Goal: Task Accomplishment & Management: Use online tool/utility

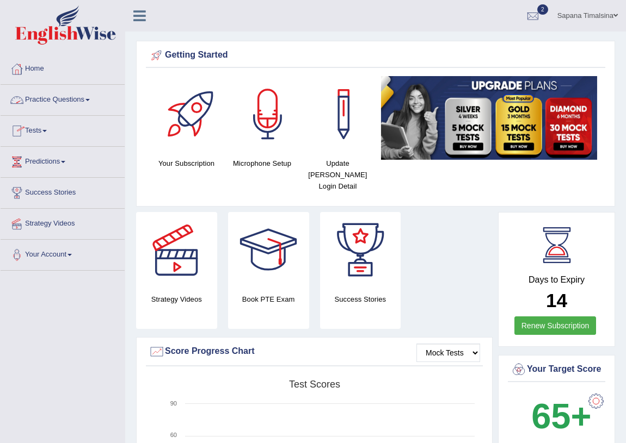
click at [88, 97] on link "Practice Questions" at bounding box center [63, 98] width 124 height 27
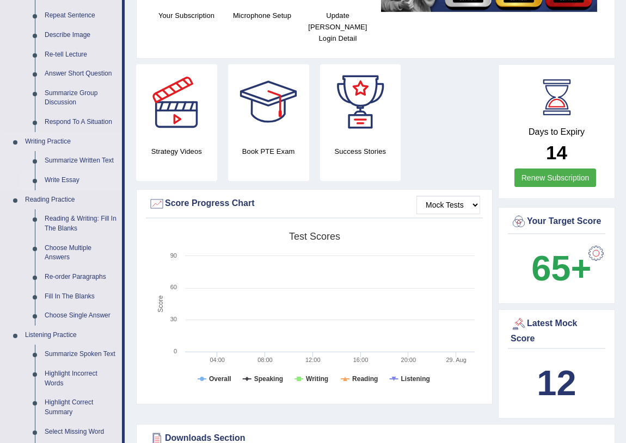
scroll to position [197, 0]
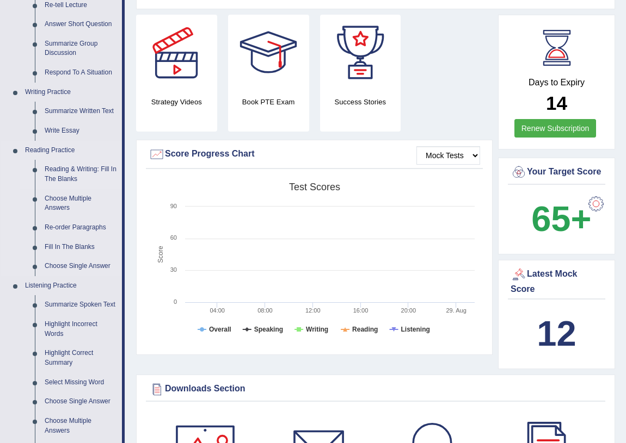
click at [65, 179] on link "Reading & Writing: Fill In The Blanks" at bounding box center [81, 174] width 82 height 29
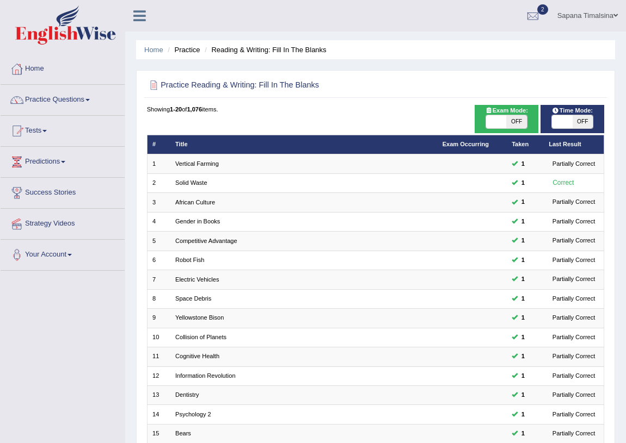
click at [497, 126] on span at bounding box center [496, 121] width 20 height 13
checkbox input "true"
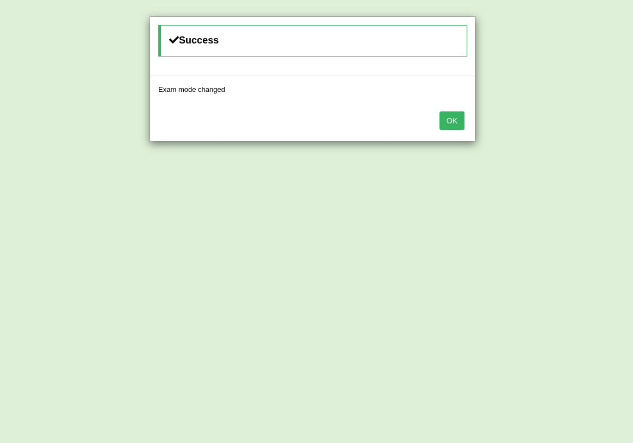
click at [452, 119] on button "OK" at bounding box center [451, 121] width 25 height 18
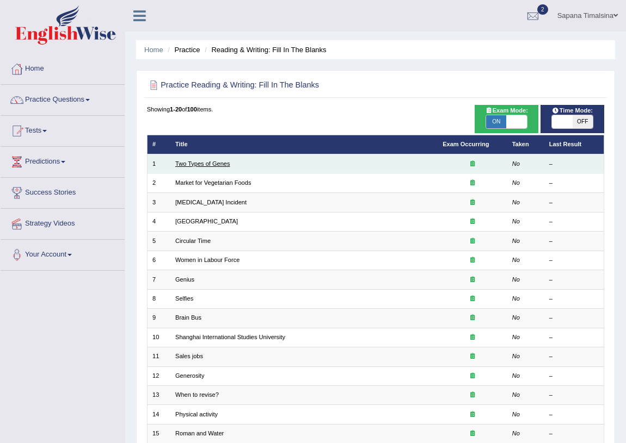
click at [192, 162] on link "Two Types of Genes" at bounding box center [202, 163] width 55 height 7
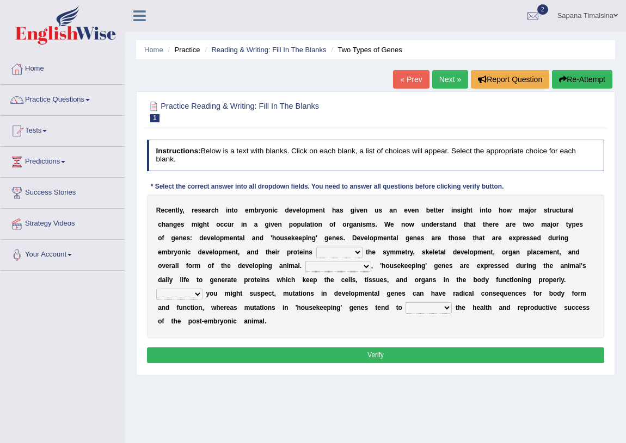
click at [348, 252] on select "push control hold elevate" at bounding box center [339, 252] width 46 height 11
click at [315, 412] on div "Home Practice Reading & Writing: Fill In The Blanks Two Types of Genes « Prev N…" at bounding box center [375, 272] width 500 height 544
click at [350, 250] on select "push control hold elevate" at bounding box center [339, 252] width 46 height 11
select select "elevate"
click at [316, 247] on select "push control hold elevate" at bounding box center [339, 252] width 46 height 11
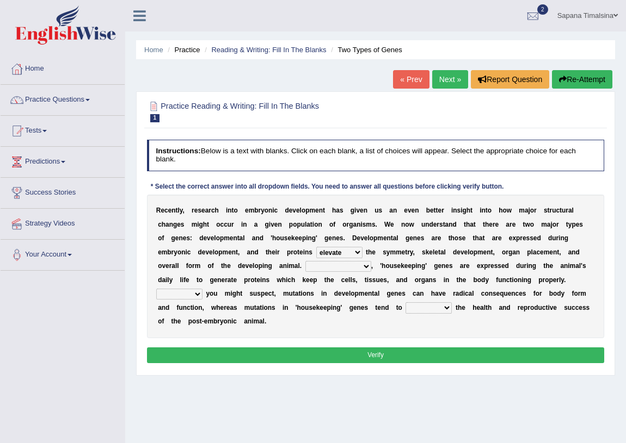
click at [346, 268] on select "Correspondingly Inclusively Conversely In contrast" at bounding box center [338, 266] width 66 height 11
select select "In contrast"
click at [305, 261] on select "Correspondingly Inclusively Conversely In contrast" at bounding box center [338, 266] width 66 height 11
click at [341, 268] on select "Correspondingly Inclusively Conversely In contrast" at bounding box center [338, 266] width 66 height 11
click at [344, 397] on div "Home Practice Reading & Writing: Fill In The Blanks Two Types of Genes « Prev N…" at bounding box center [375, 272] width 500 height 544
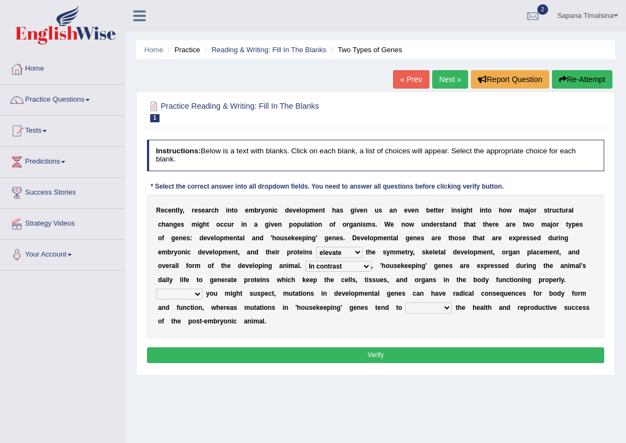
click at [196, 293] on select "For As With Within" at bounding box center [179, 294] width 46 height 11
click at [190, 294] on select "For As With Within" at bounding box center [179, 294] width 46 height 11
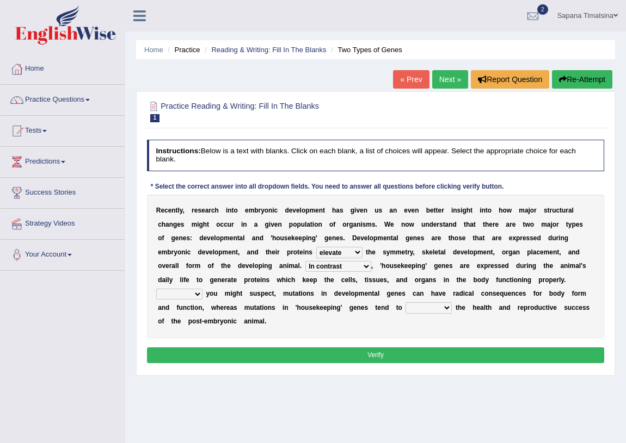
click at [183, 387] on div "Home Practice Reading & Writing: Fill In The Blanks Two Types of Genes « Prev N…" at bounding box center [375, 272] width 500 height 544
click at [190, 292] on select "For As With Within" at bounding box center [179, 294] width 46 height 11
click at [233, 413] on div "Home Practice Reading & Writing: Fill In The Blanks Two Types of Genes « Prev N…" at bounding box center [375, 272] width 500 height 544
click at [196, 293] on select "For As With Within" at bounding box center [179, 294] width 46 height 11
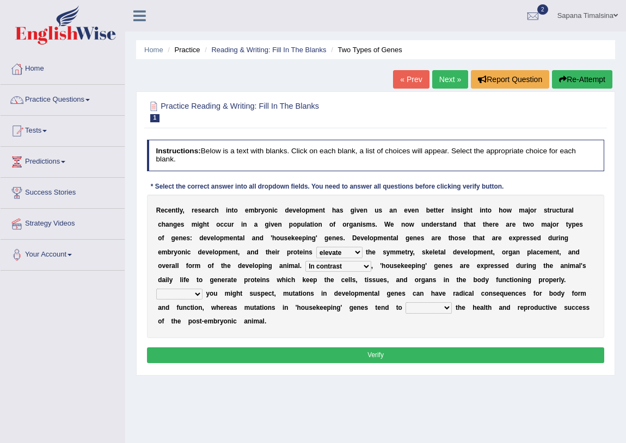
click at [196, 293] on select "For As With Within" at bounding box center [179, 294] width 46 height 11
select select "As"
click at [156, 289] on select "For As With Within" at bounding box center [179, 294] width 46 height 11
click at [441, 309] on select "affect effect interrupt defect" at bounding box center [428, 307] width 46 height 11
select select "affect"
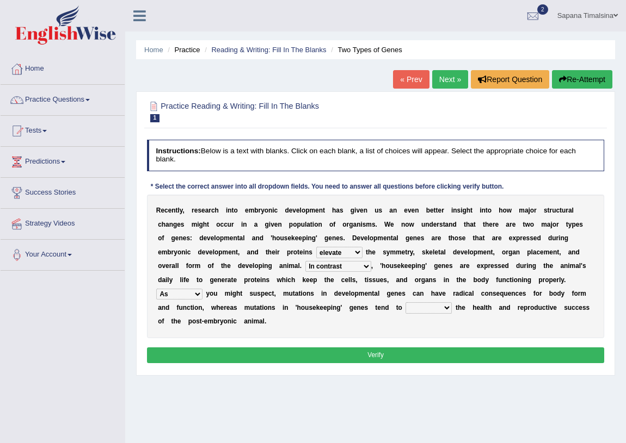
click at [405, 302] on select "affect effect interrupt defect" at bounding box center [428, 307] width 46 height 11
click at [411, 354] on button "Verify" at bounding box center [375, 356] width 457 height 16
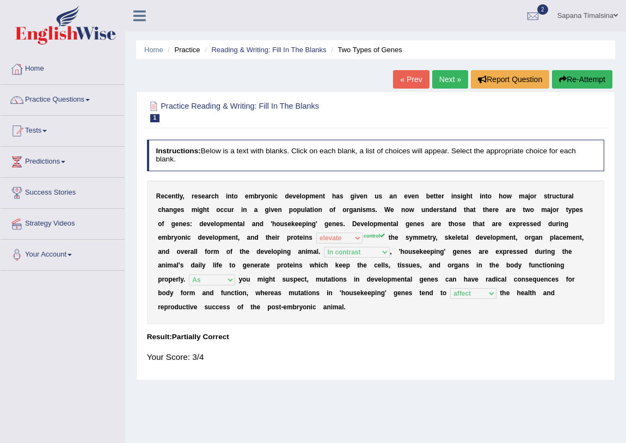
click at [445, 75] on link "Next »" at bounding box center [450, 79] width 36 height 18
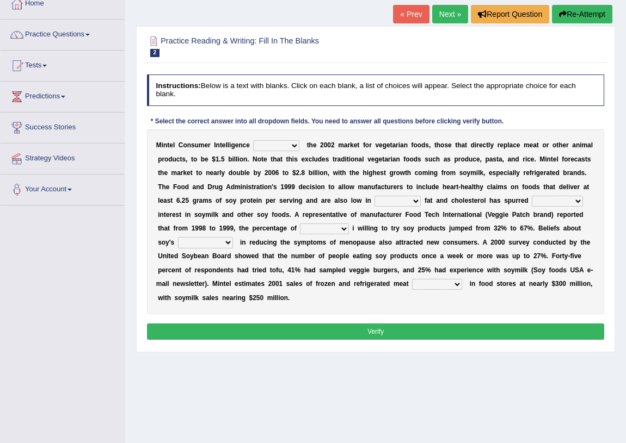
scroll to position [49, 0]
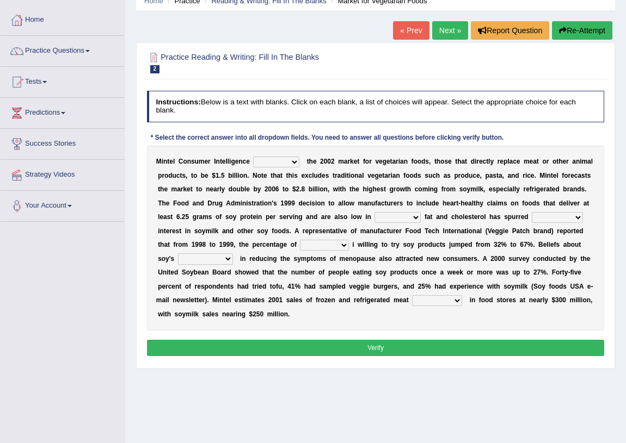
click at [293, 163] on select "deals fulfills creates estimates" at bounding box center [276, 162] width 46 height 11
select select "estimates"
click at [253, 157] on select "deals fulfills creates estimates" at bounding box center [276, 162] width 46 height 11
click at [398, 219] on select "saturated solid acid liquid" at bounding box center [397, 217] width 46 height 11
select select "saturated"
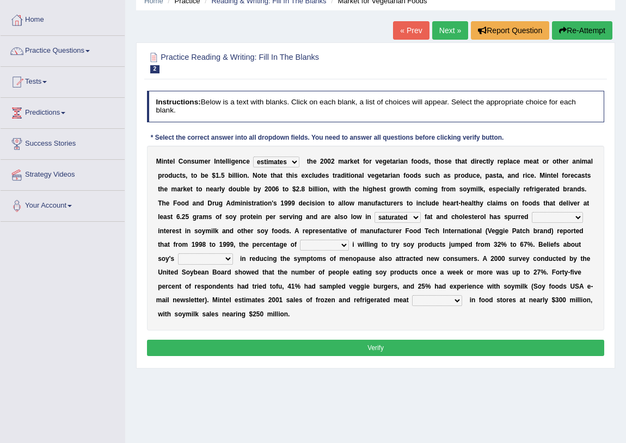
click at [374, 212] on select "saturated solid acid liquid" at bounding box center [397, 217] width 46 height 11
click at [566, 214] on select "good big tremendous extreme" at bounding box center [556, 217] width 51 height 11
click at [408, 218] on select "saturated solid acid liquid" at bounding box center [397, 217] width 46 height 11
click at [407, 323] on div "M i n t e l C o n s u m e r I n t e l l i g e n c e deals fulfills creates esti…" at bounding box center [375, 238] width 457 height 185
click at [567, 213] on select "good big tremendous extreme" at bounding box center [556, 217] width 51 height 11
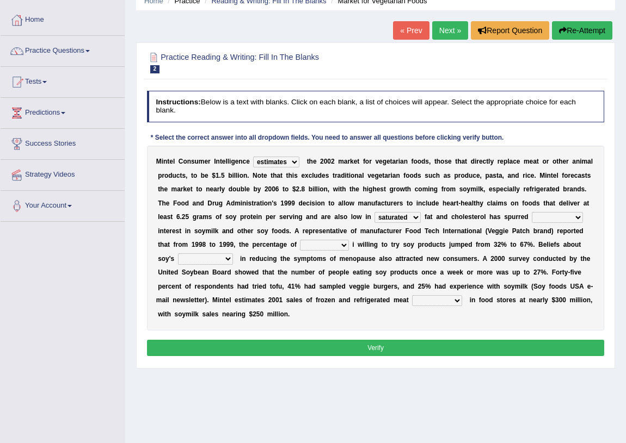
click at [567, 213] on select "good big tremendous extreme" at bounding box center [556, 217] width 51 height 11
select select "tremendous"
click at [531, 212] on select "good big tremendous extreme" at bounding box center [556, 217] width 51 height 11
click at [314, 248] on select "guests consumers customers clients" at bounding box center [324, 245] width 48 height 11
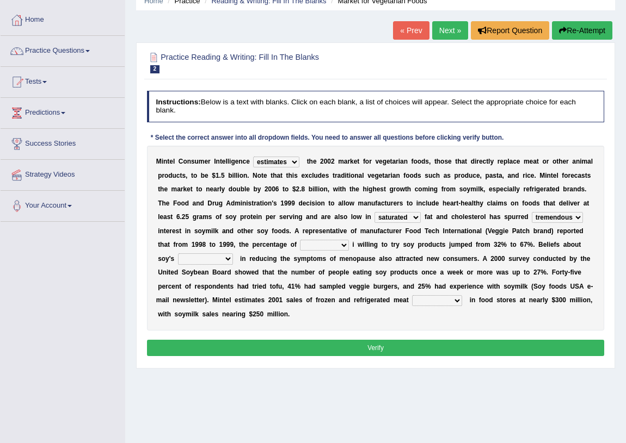
select select "consumers"
click at [300, 240] on select "guests consumers customers clients" at bounding box center [324, 245] width 48 height 11
click at [187, 256] on select "effectiveness timeliness efficiency goodness" at bounding box center [205, 258] width 55 height 11
click at [178, 253] on select "effectiveness timeliness efficiency goodness" at bounding box center [205, 258] width 55 height 11
click at [216, 262] on select "effectiveness timeliness efficiency goodness" at bounding box center [205, 258] width 55 height 11
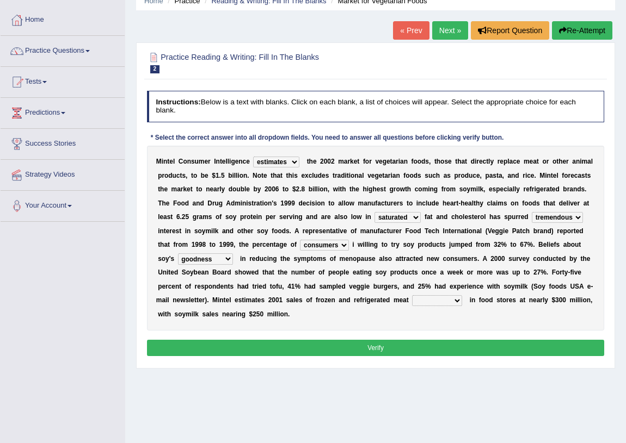
select select "effectiveness"
click at [178, 253] on select "effectiveness timeliness efficiency goodness" at bounding box center [205, 258] width 55 height 11
click at [445, 297] on select "foods choices staffs alternatives" at bounding box center [437, 300] width 50 height 11
select select "foods"
click at [412, 295] on select "foods choices staffs alternatives" at bounding box center [437, 300] width 50 height 11
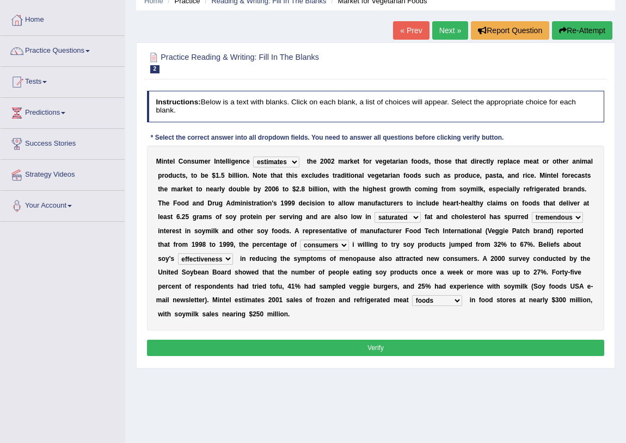
click at [439, 323] on div "M i n t e l C o n s u m e r I n t e l l i g e n c e deals fulfills creates esti…" at bounding box center [375, 238] width 457 height 185
click at [412, 345] on button "Verify" at bounding box center [375, 348] width 457 height 16
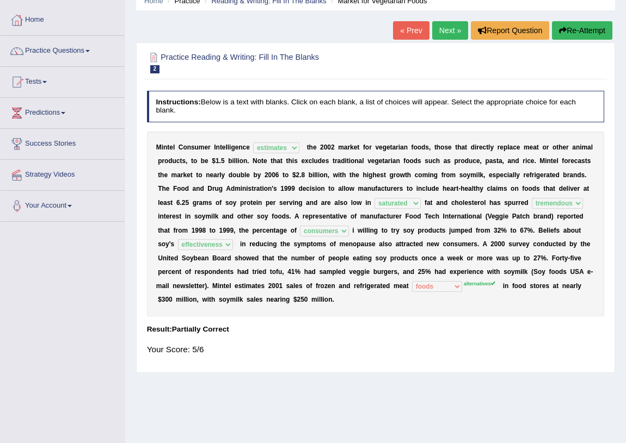
scroll to position [0, 0]
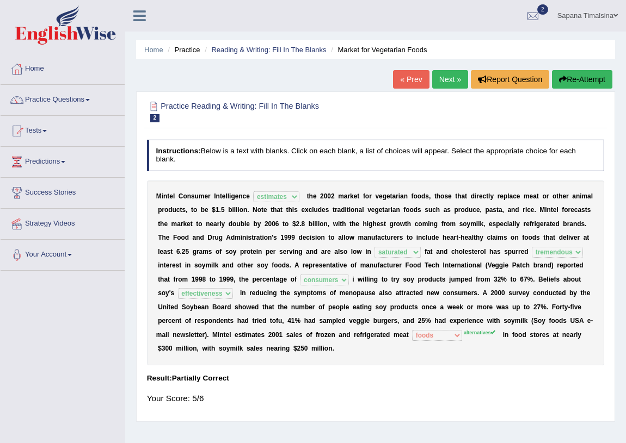
click at [599, 18] on link "Sapana Timalsina" at bounding box center [587, 14] width 77 height 28
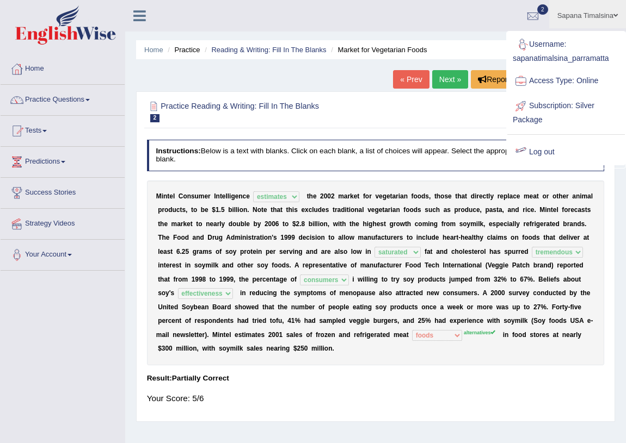
click at [549, 146] on link "Log out" at bounding box center [565, 152] width 117 height 25
